Goal: Navigation & Orientation: Find specific page/section

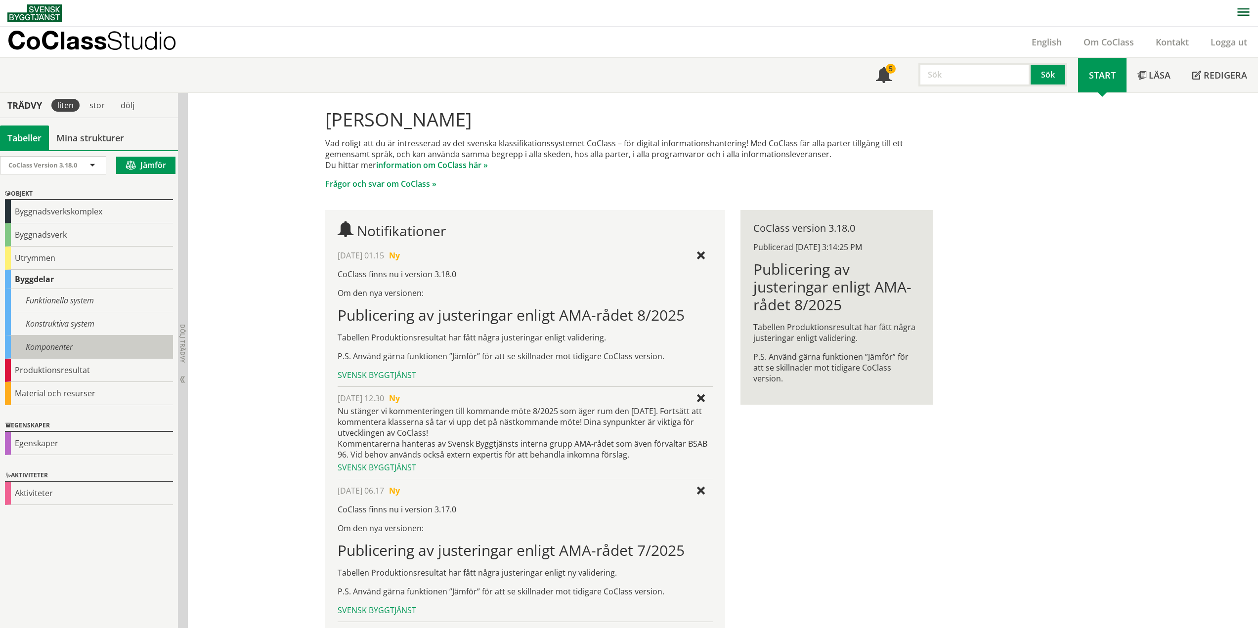
click at [53, 348] on div "Komponenter" at bounding box center [89, 347] width 168 height 23
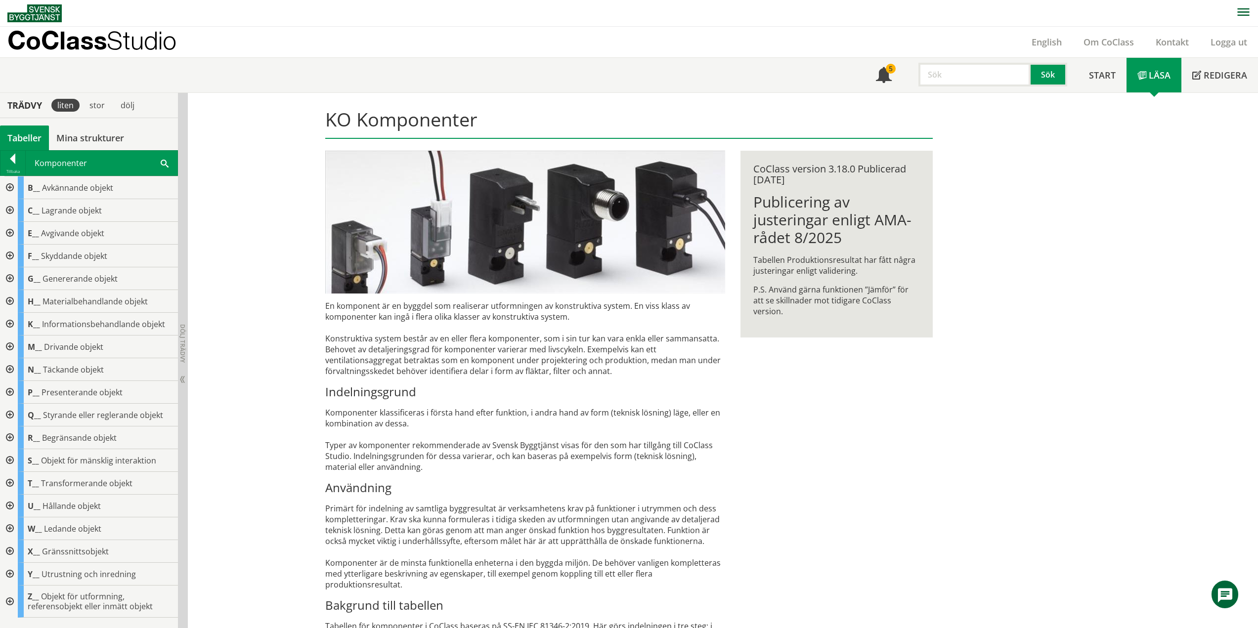
click at [11, 600] on div at bounding box center [9, 602] width 18 height 32
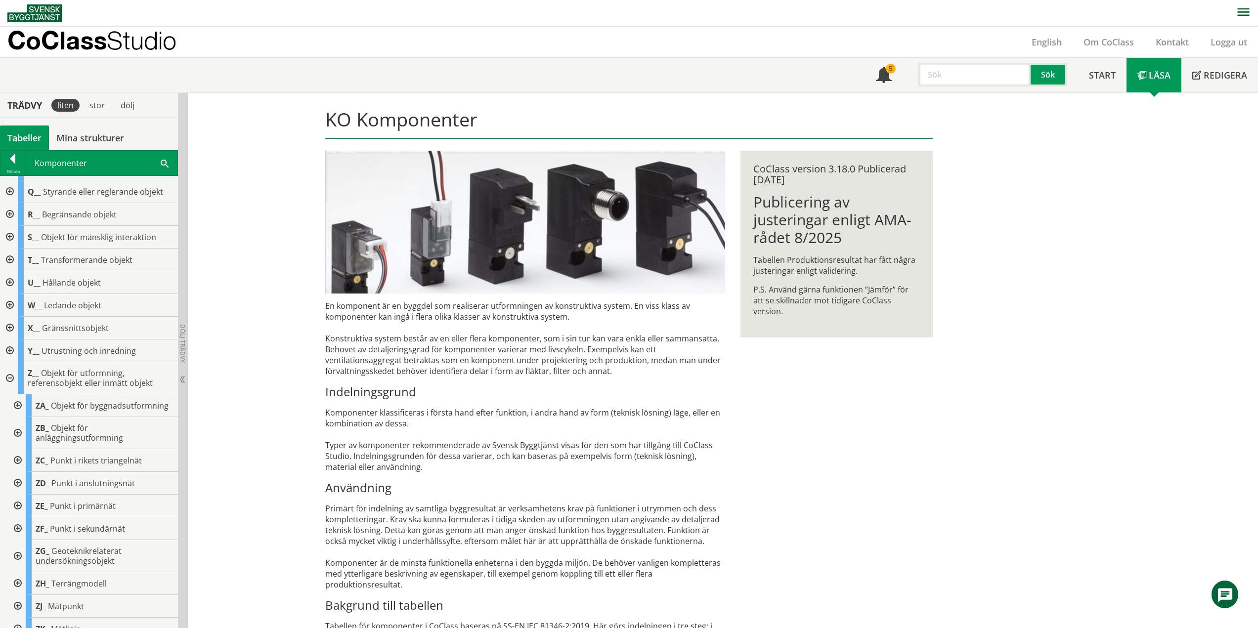
scroll to position [245, 0]
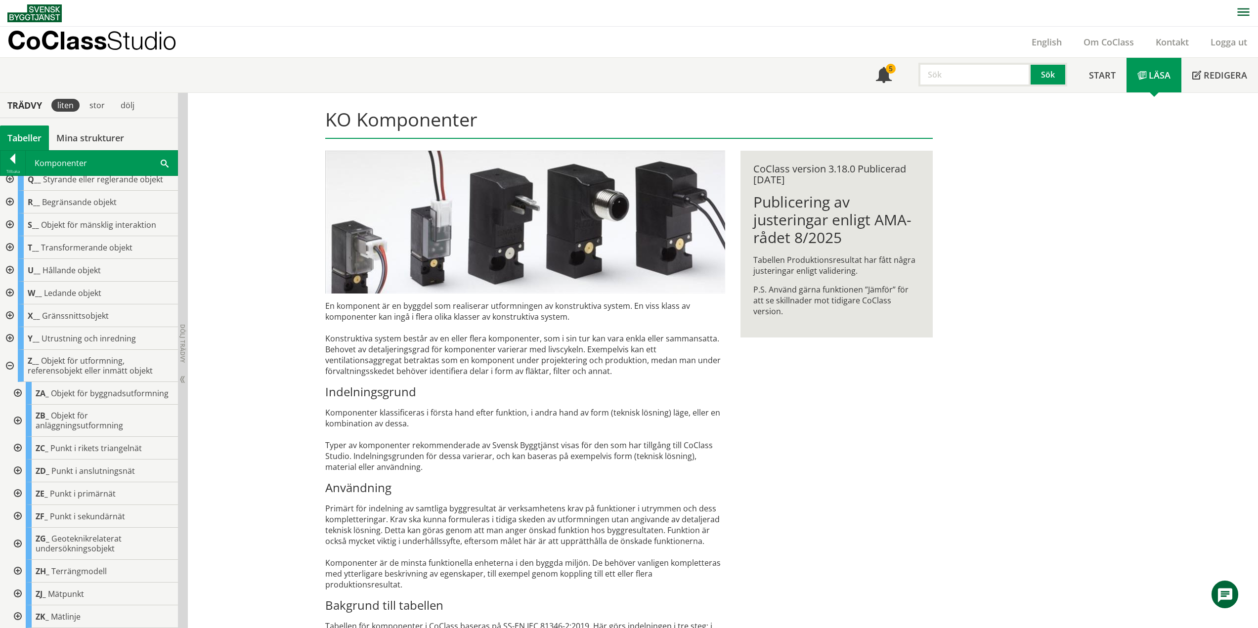
click at [18, 592] on div at bounding box center [17, 594] width 18 height 23
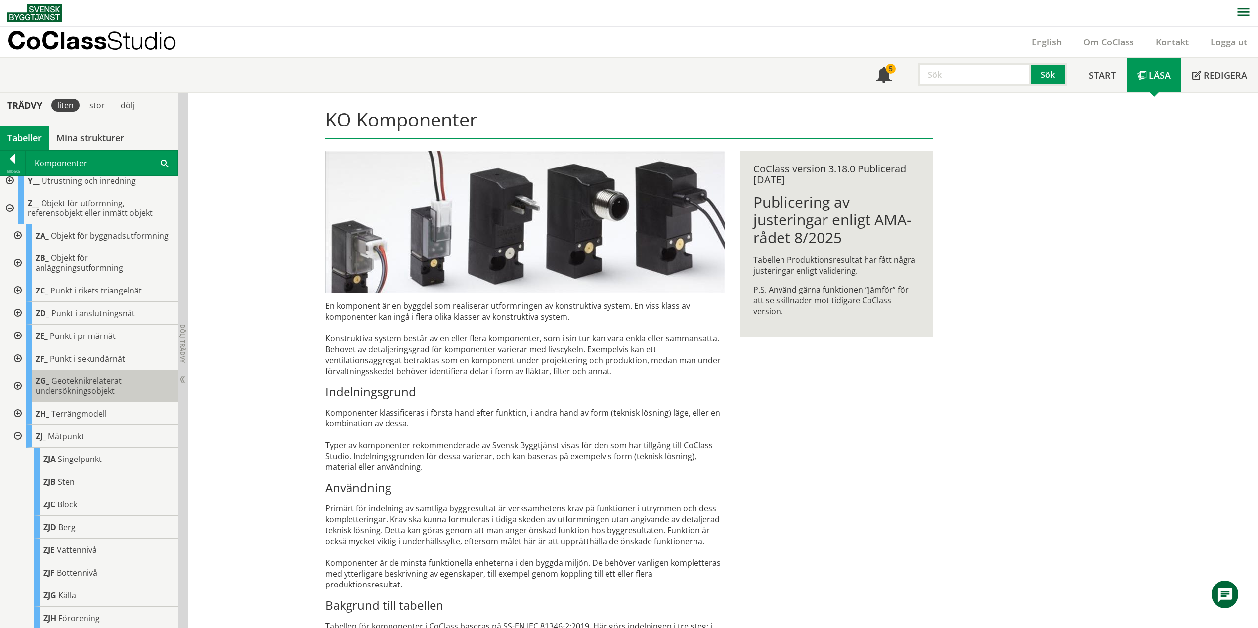
scroll to position [427, 0]
